Goal: Task Accomplishment & Management: Use online tool/utility

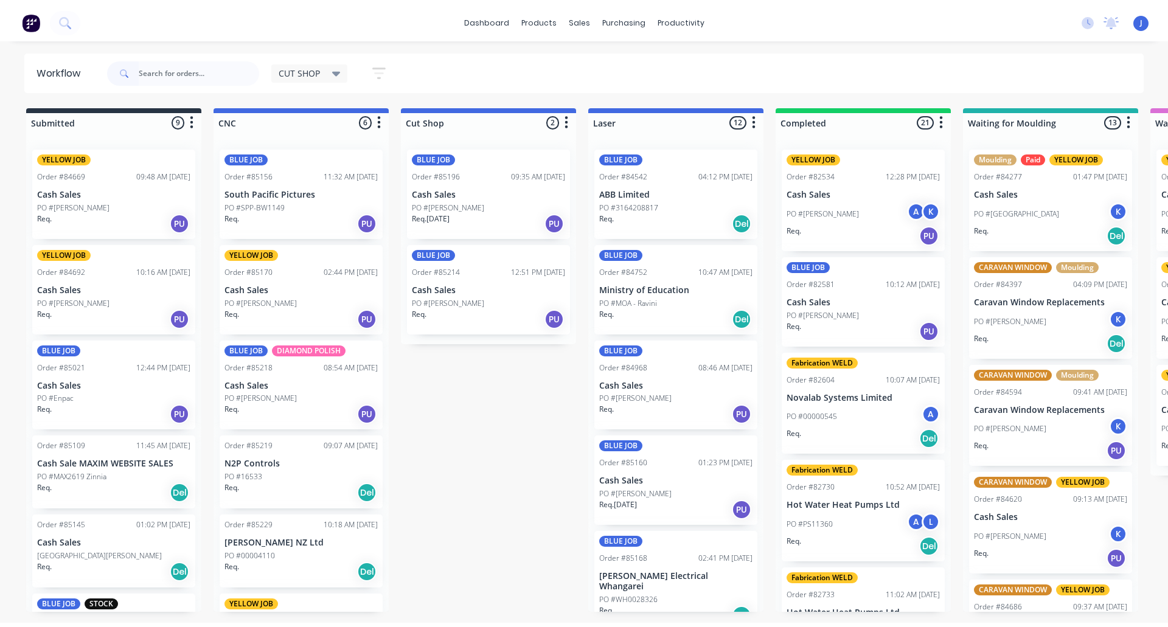
scroll to position [688, 0]
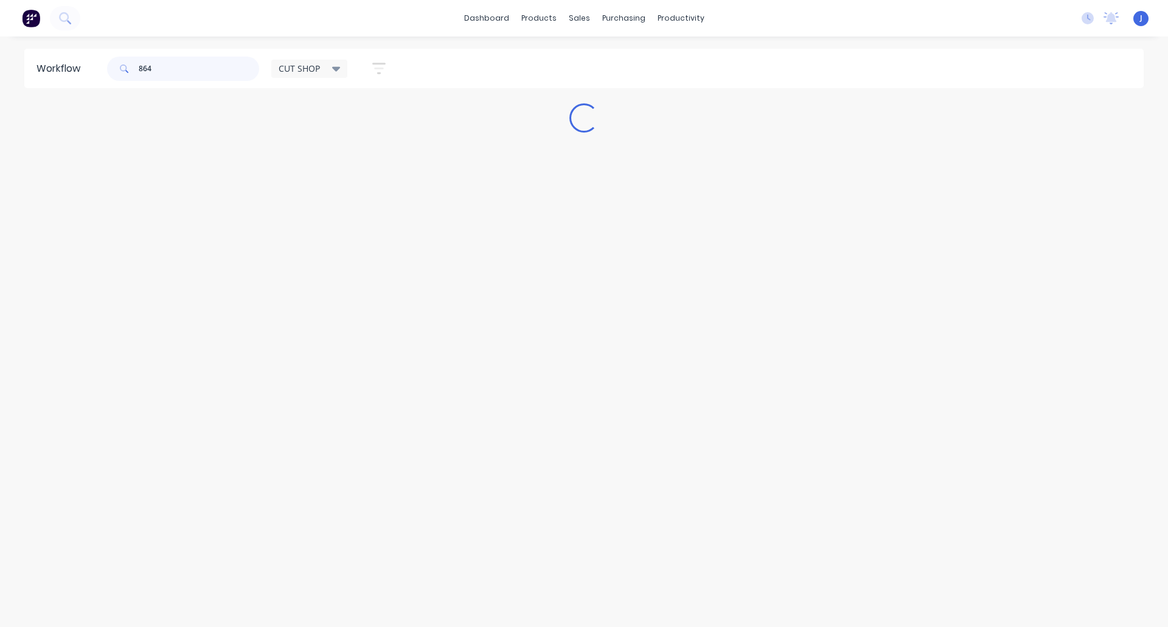
type input "8645"
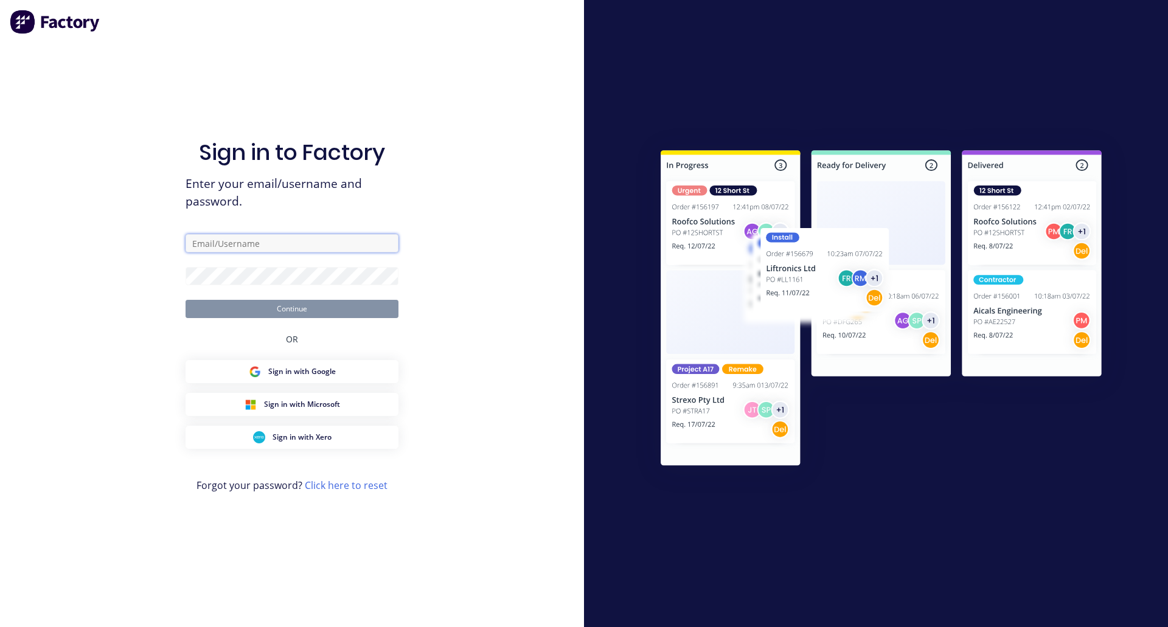
type input "[EMAIL_ADDRESS][DOMAIN_NAME]"
click at [273, 309] on button "Continue" at bounding box center [292, 309] width 213 height 18
click at [270, 306] on button "Continue" at bounding box center [292, 309] width 213 height 18
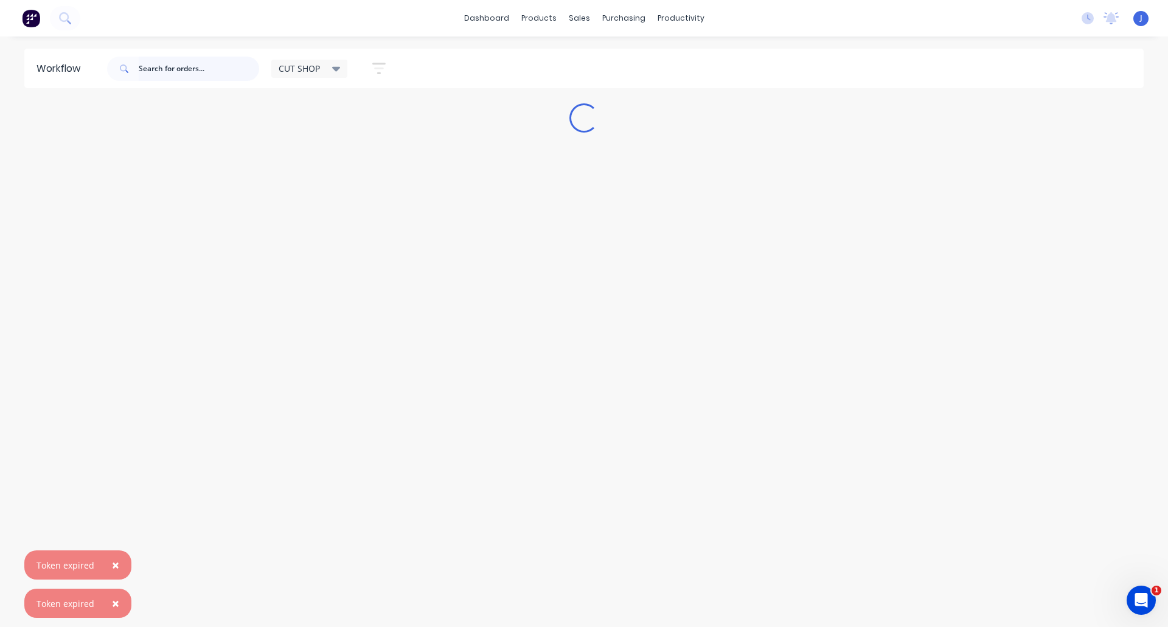
click at [186, 66] on input "text" at bounding box center [199, 69] width 120 height 24
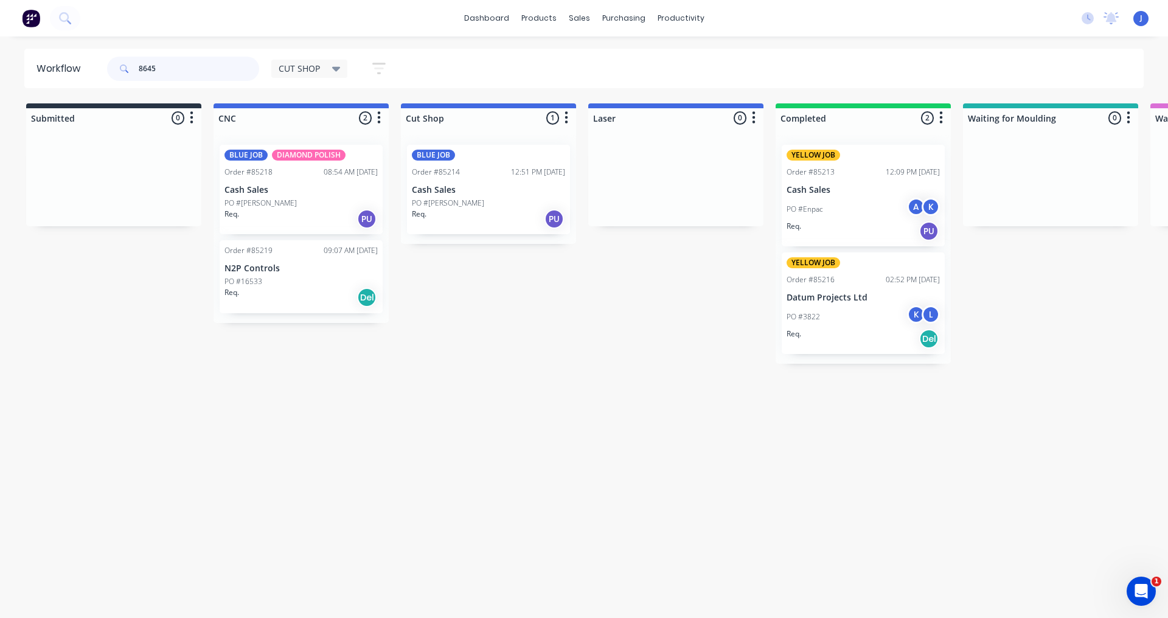
type input "86452"
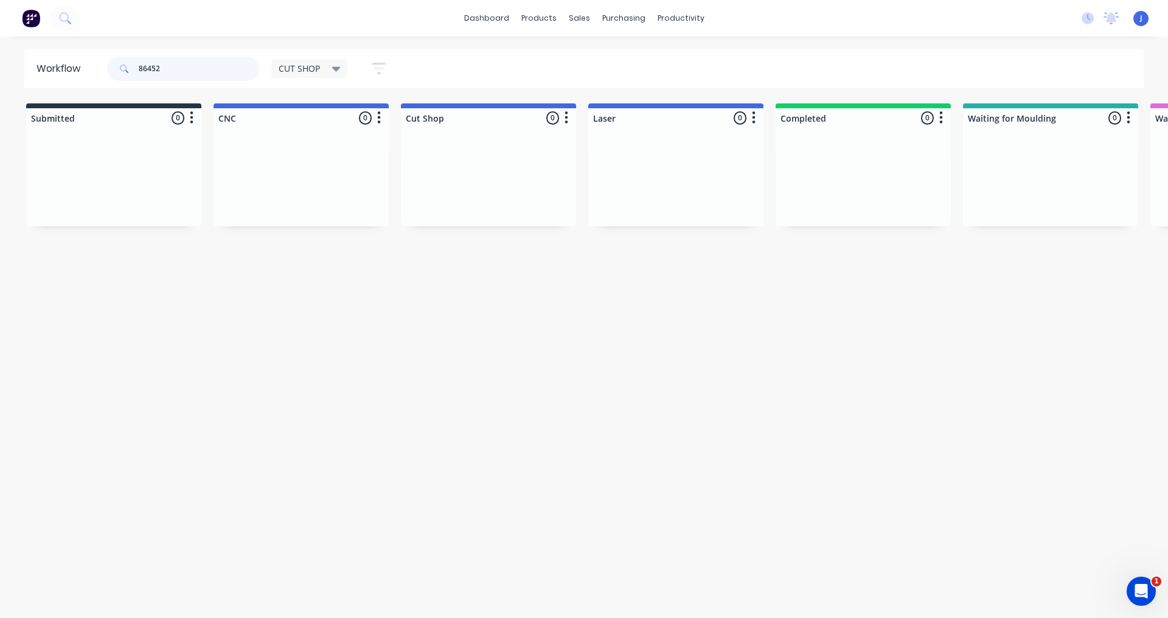
drag, startPoint x: 167, startPoint y: 63, endPoint x: 86, endPoint y: 71, distance: 81.4
click at [86, 71] on header "Workflow 86452 CUT SHOP Save new view None edit CUT SHOP (Default) edit DISPATC…" at bounding box center [584, 69] width 1120 height 40
type input "inside"
